Goal: Information Seeking & Learning: Find specific fact

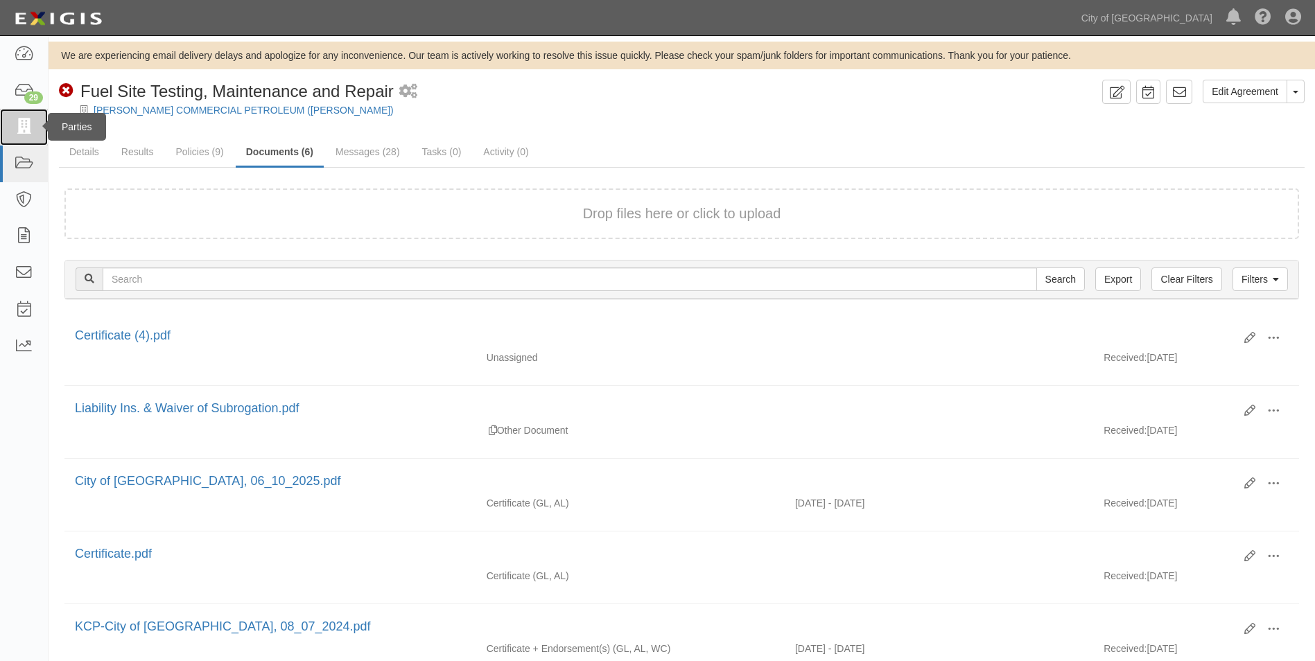
click at [24, 125] on icon at bounding box center [23, 127] width 19 height 16
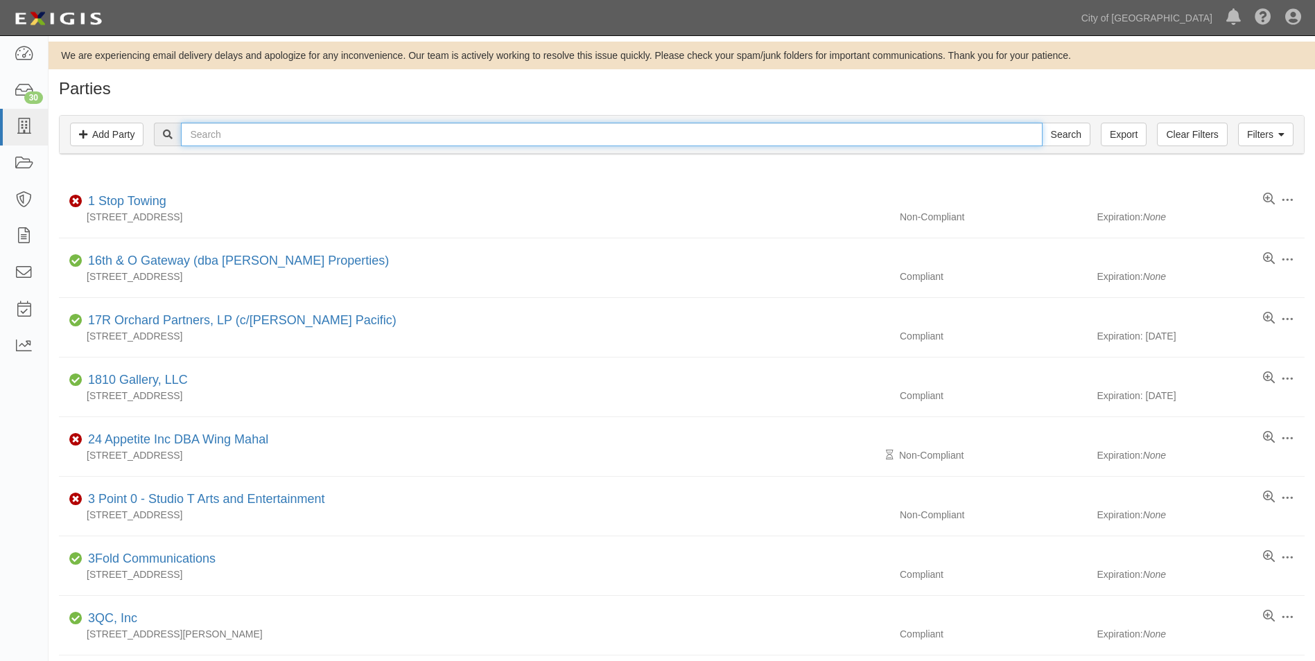
click at [249, 134] on input "text" at bounding box center [611, 135] width 861 height 24
type input "LIME"
click at [1042, 123] on input "Search" at bounding box center [1066, 135] width 49 height 24
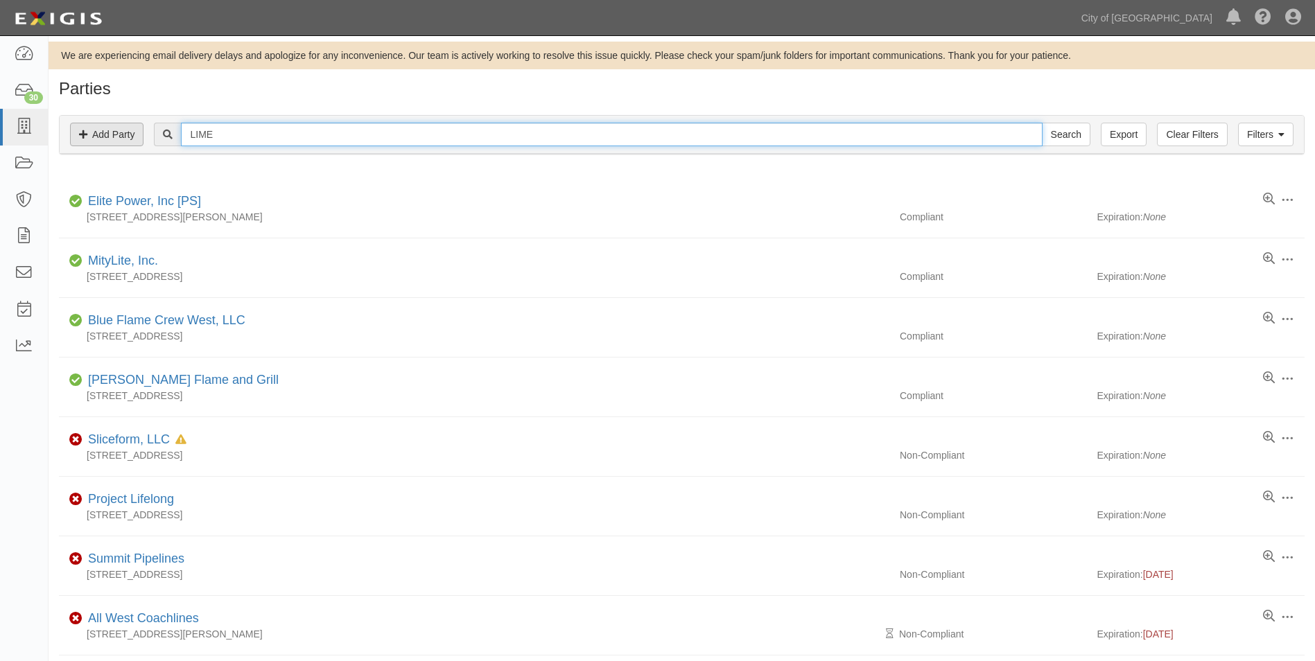
drag, startPoint x: 233, startPoint y: 134, endPoint x: 121, endPoint y: 140, distance: 112.4
click at [121, 140] on div "Filters Add Party Clear Filters Export LIME Search Filters" at bounding box center [682, 135] width 1244 height 38
type input "Neutron Holdings"
click at [1042, 123] on input "Search" at bounding box center [1066, 135] width 49 height 24
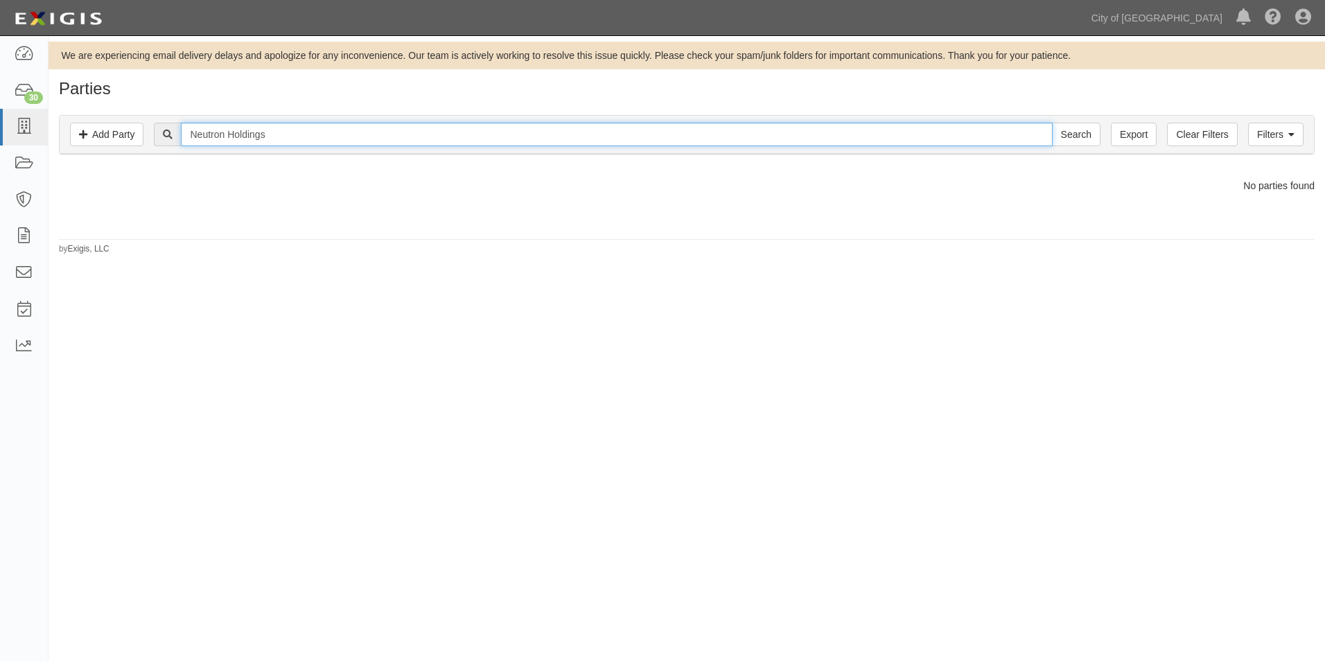
drag, startPoint x: 291, startPoint y: 129, endPoint x: 161, endPoint y: 129, distance: 130.3
click at [165, 131] on div "Neutron Holdings Search" at bounding box center [627, 135] width 946 height 24
